Goal: Use online tool/utility

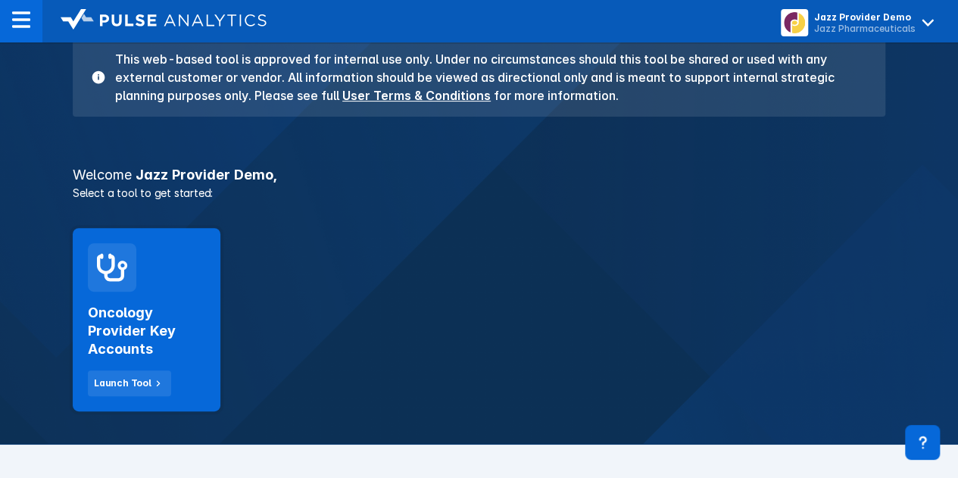
scroll to position [151, 0]
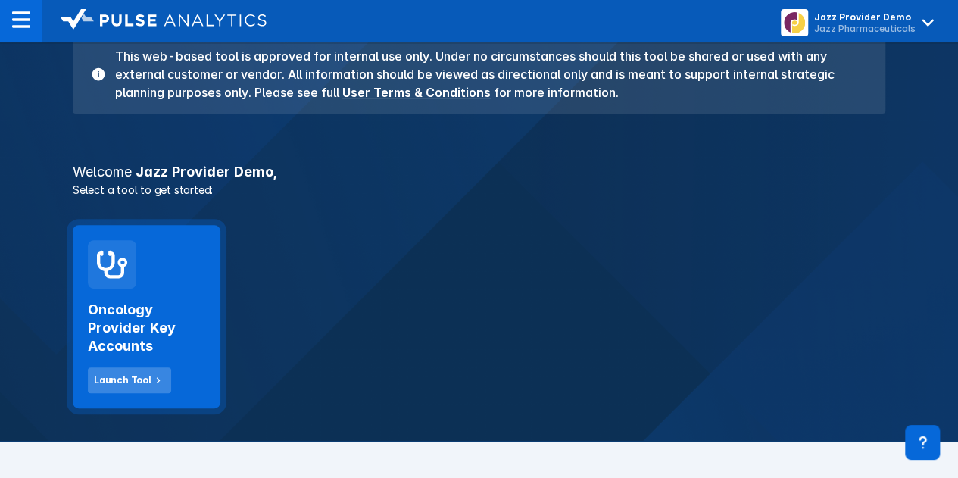
click at [123, 376] on div "Launch Tool" at bounding box center [123, 380] width 58 height 14
